Goal: Task Accomplishment & Management: Manage account settings

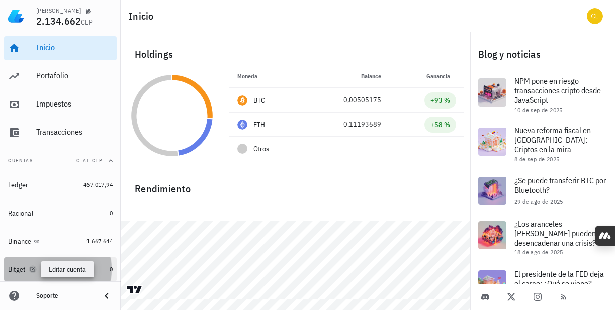
click at [34, 268] on icon "button" at bounding box center [32, 269] width 5 height 5
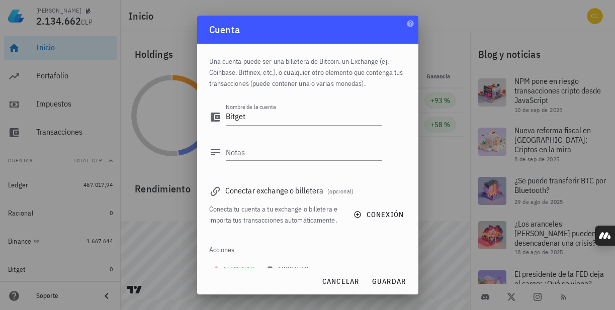
click at [160, 259] on div at bounding box center [307, 155] width 615 height 310
click at [336, 285] on span "cancelar" at bounding box center [340, 281] width 38 height 9
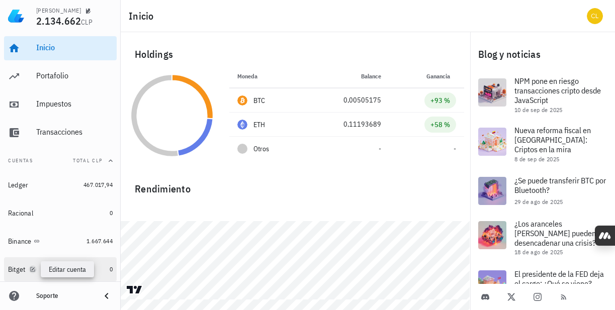
click at [33, 269] on icon "button" at bounding box center [32, 269] width 5 height 5
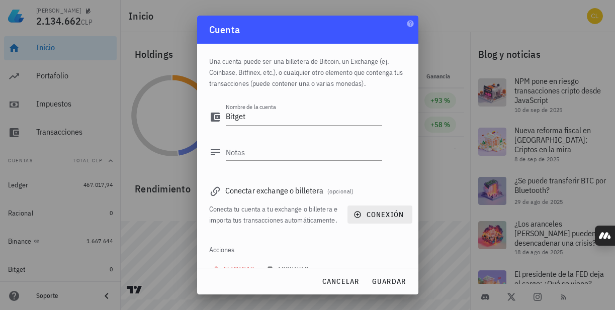
scroll to position [29, 0]
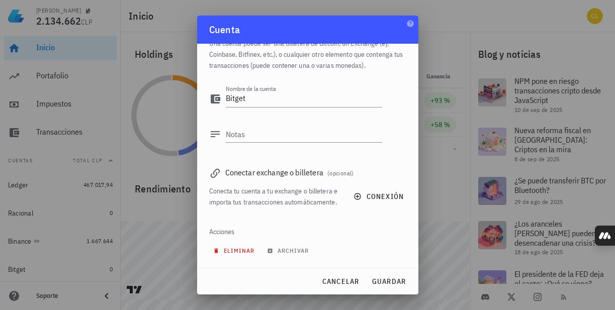
click at [239, 253] on span "eliminar" at bounding box center [235, 251] width 40 height 8
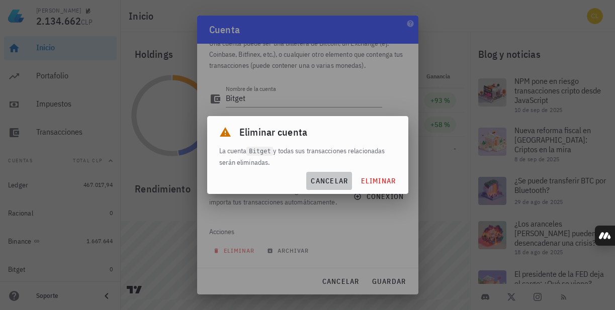
click at [336, 182] on span "cancelar" at bounding box center [329, 180] width 38 height 9
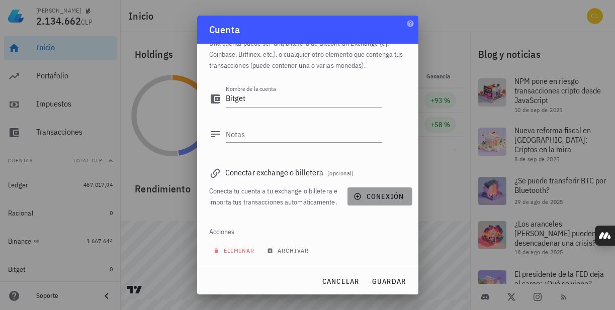
click at [353, 192] on icon "button" at bounding box center [357, 196] width 8 height 8
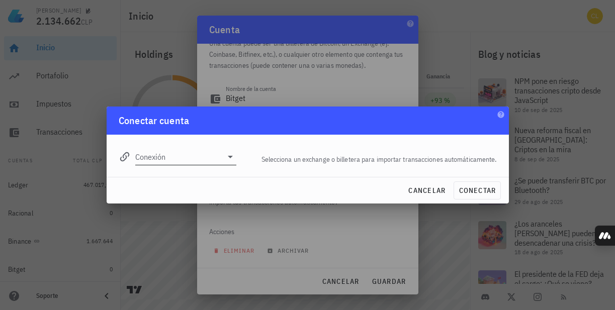
click at [230, 157] on icon at bounding box center [230, 157] width 5 height 3
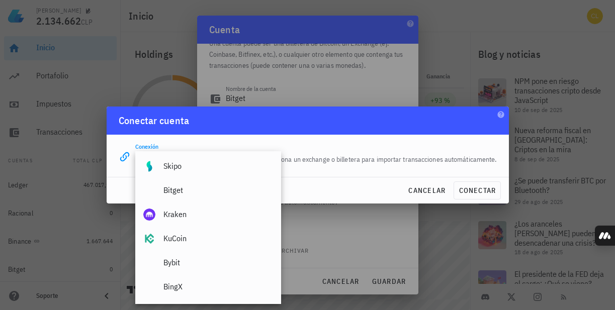
scroll to position [118, 0]
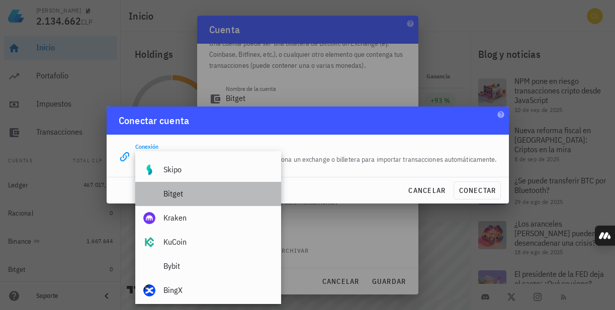
click at [212, 186] on div "Bitget" at bounding box center [218, 194] width 110 height 22
type input "Bitget"
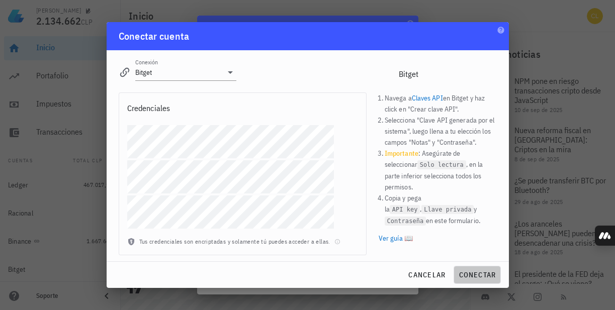
click at [476, 271] on span "conectar" at bounding box center [477, 274] width 38 height 9
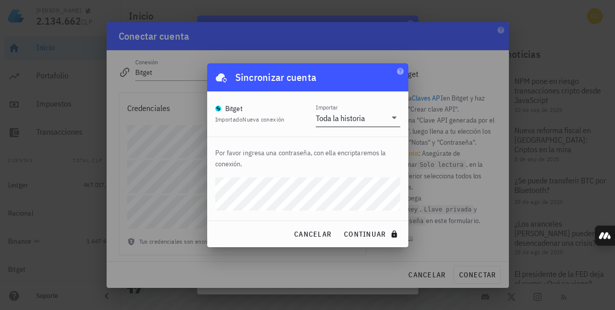
click at [393, 116] on icon at bounding box center [394, 118] width 12 height 12
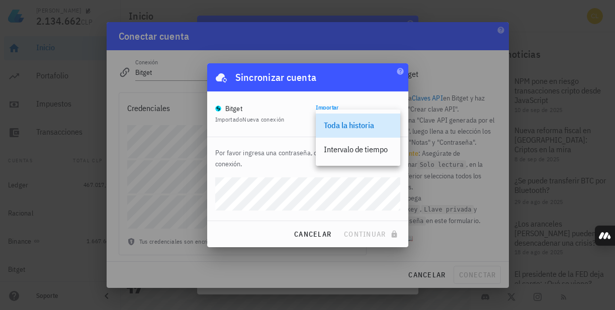
click at [374, 125] on div "Toda la historia" at bounding box center [358, 126] width 68 height 10
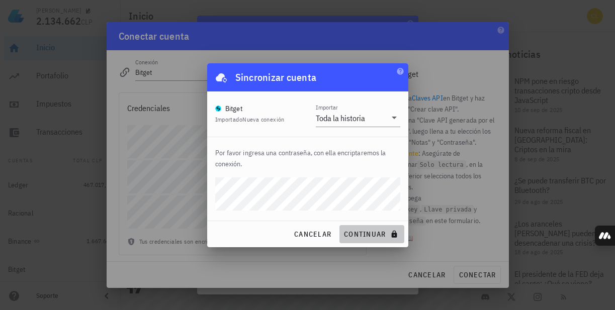
click at [376, 234] on span "continuar" at bounding box center [371, 234] width 56 height 9
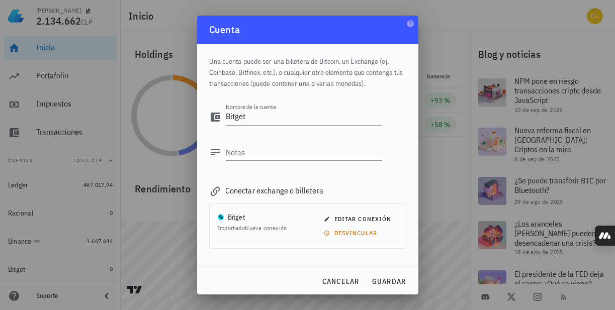
scroll to position [41, 0]
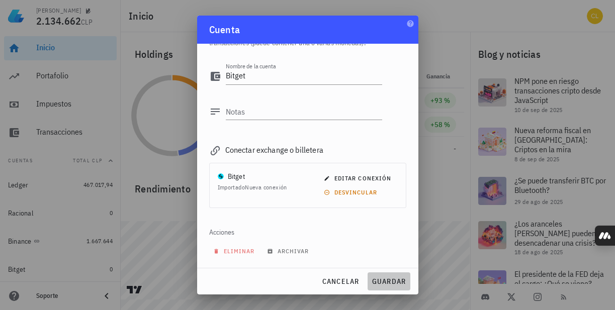
click at [383, 277] on span "guardar" at bounding box center [388, 281] width 35 height 9
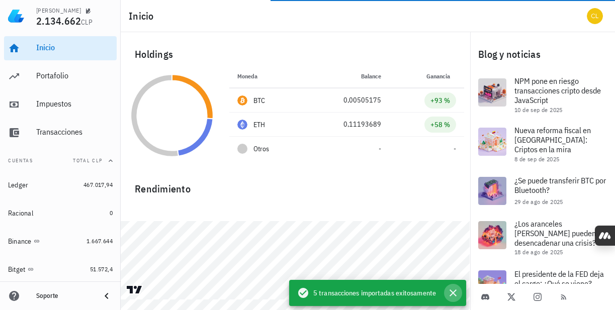
click at [449, 290] on icon "button" at bounding box center [453, 293] width 12 height 12
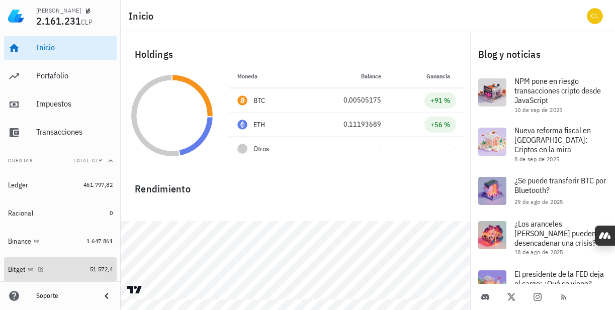
click at [64, 266] on div "Bitget" at bounding box center [47, 270] width 78 height 10
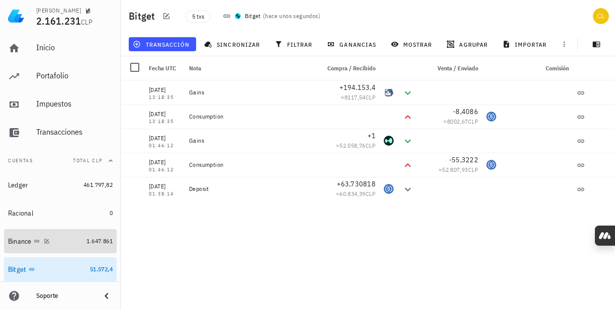
click at [66, 239] on div "Binance" at bounding box center [45, 242] width 74 height 10
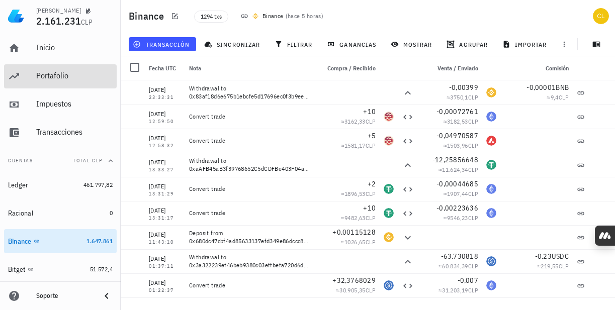
click at [60, 77] on div "Portafolio" at bounding box center [74, 76] width 76 height 10
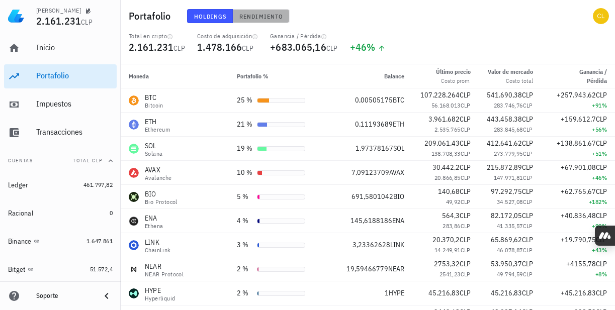
click at [243, 15] on span "Rendimiento" at bounding box center [261, 17] width 44 height 8
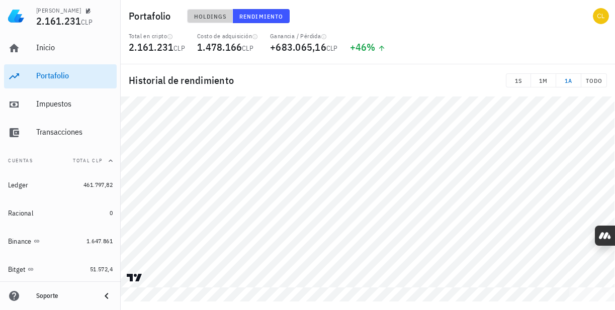
click at [208, 18] on span "Holdings" at bounding box center [209, 17] width 33 height 8
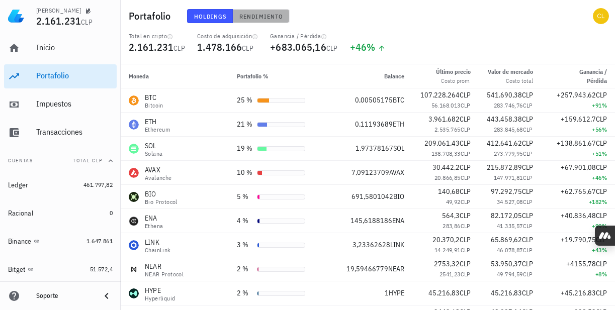
click at [269, 10] on button "Rendimiento" at bounding box center [261, 16] width 57 height 14
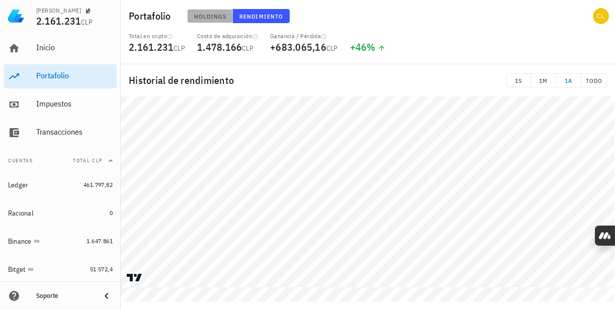
click at [218, 15] on span "Holdings" at bounding box center [209, 17] width 33 height 8
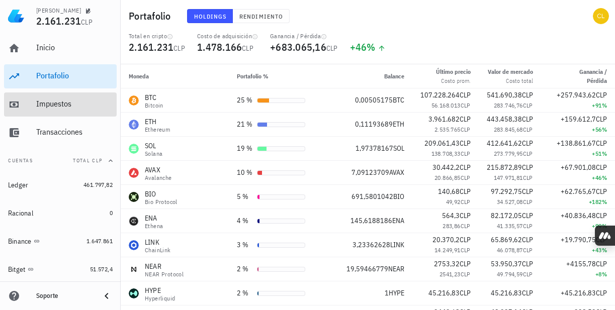
click at [62, 106] on div "Impuestos" at bounding box center [74, 104] width 76 height 10
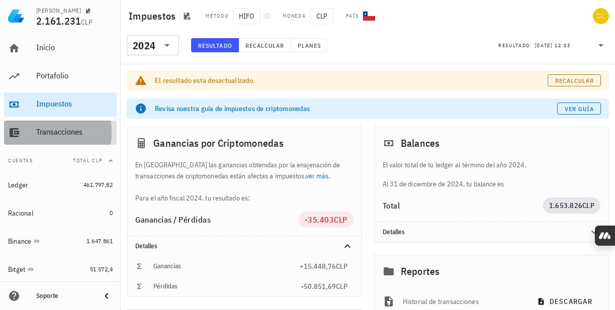
click at [63, 128] on div "Transacciones" at bounding box center [74, 132] width 76 height 10
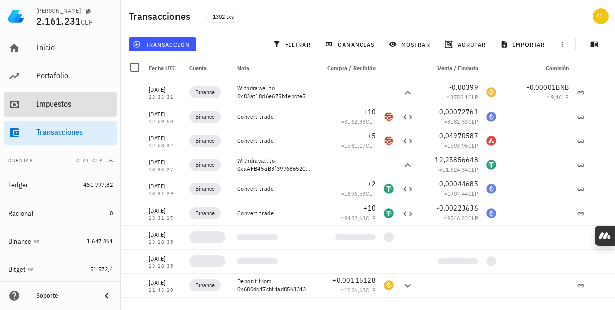
click at [72, 103] on div "Impuestos" at bounding box center [74, 104] width 76 height 10
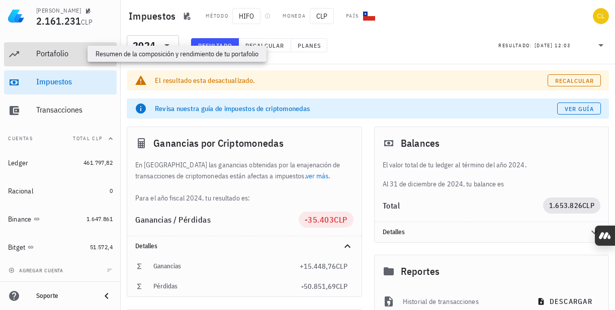
click at [65, 54] on div "Portafolio" at bounding box center [74, 54] width 76 height 10
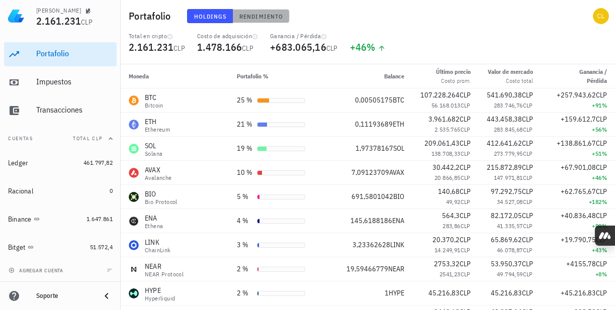
click at [247, 18] on span "Rendimiento" at bounding box center [261, 17] width 44 height 8
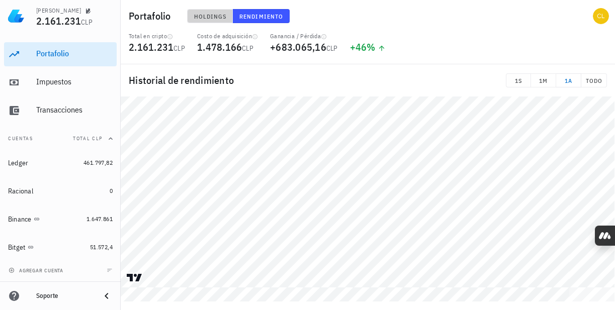
click at [214, 16] on span "Holdings" at bounding box center [209, 17] width 33 height 8
